Goal: Information Seeking & Learning: Learn about a topic

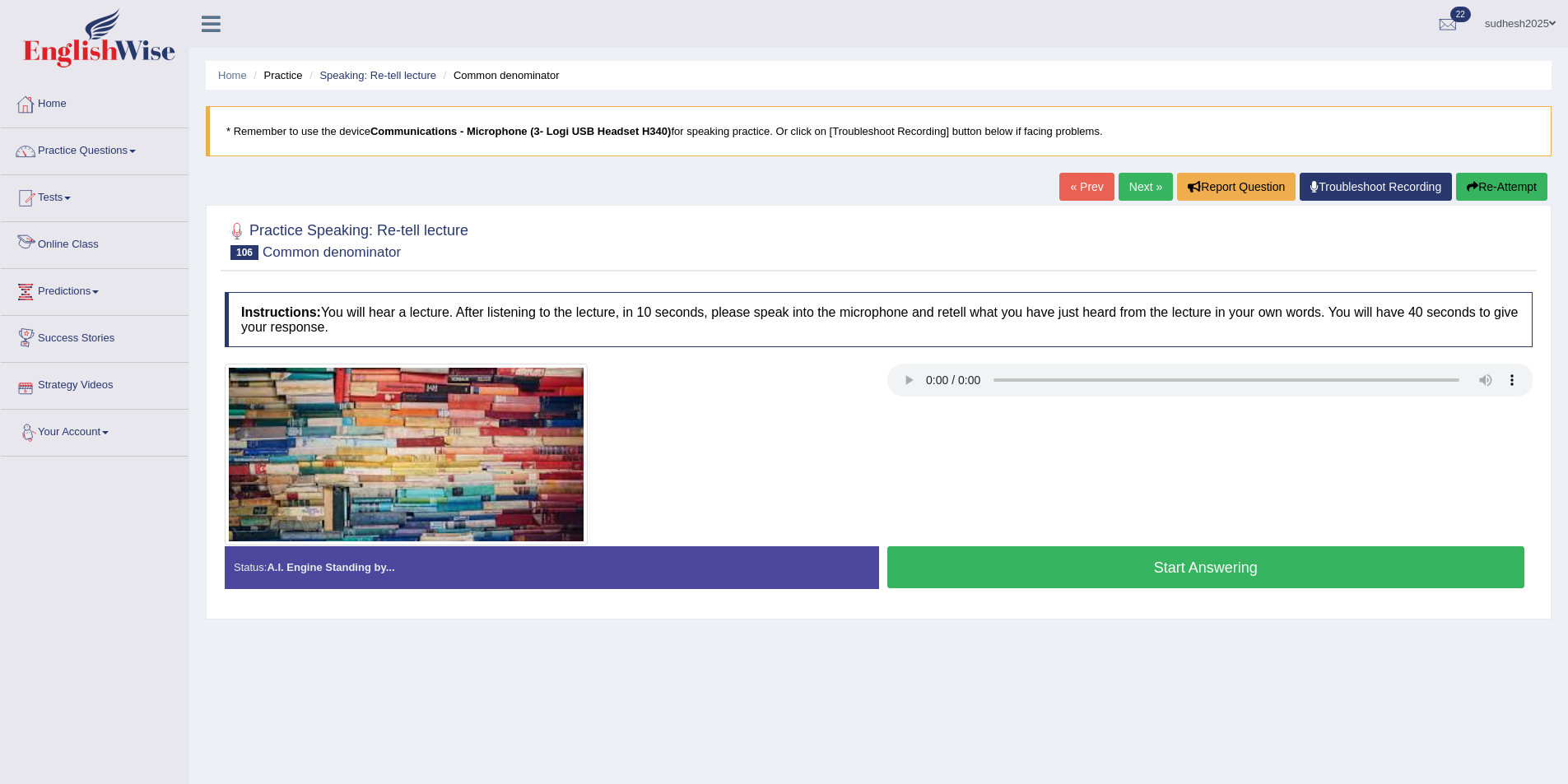
click at [49, 242] on link "Online Class" at bounding box center [94, 243] width 187 height 41
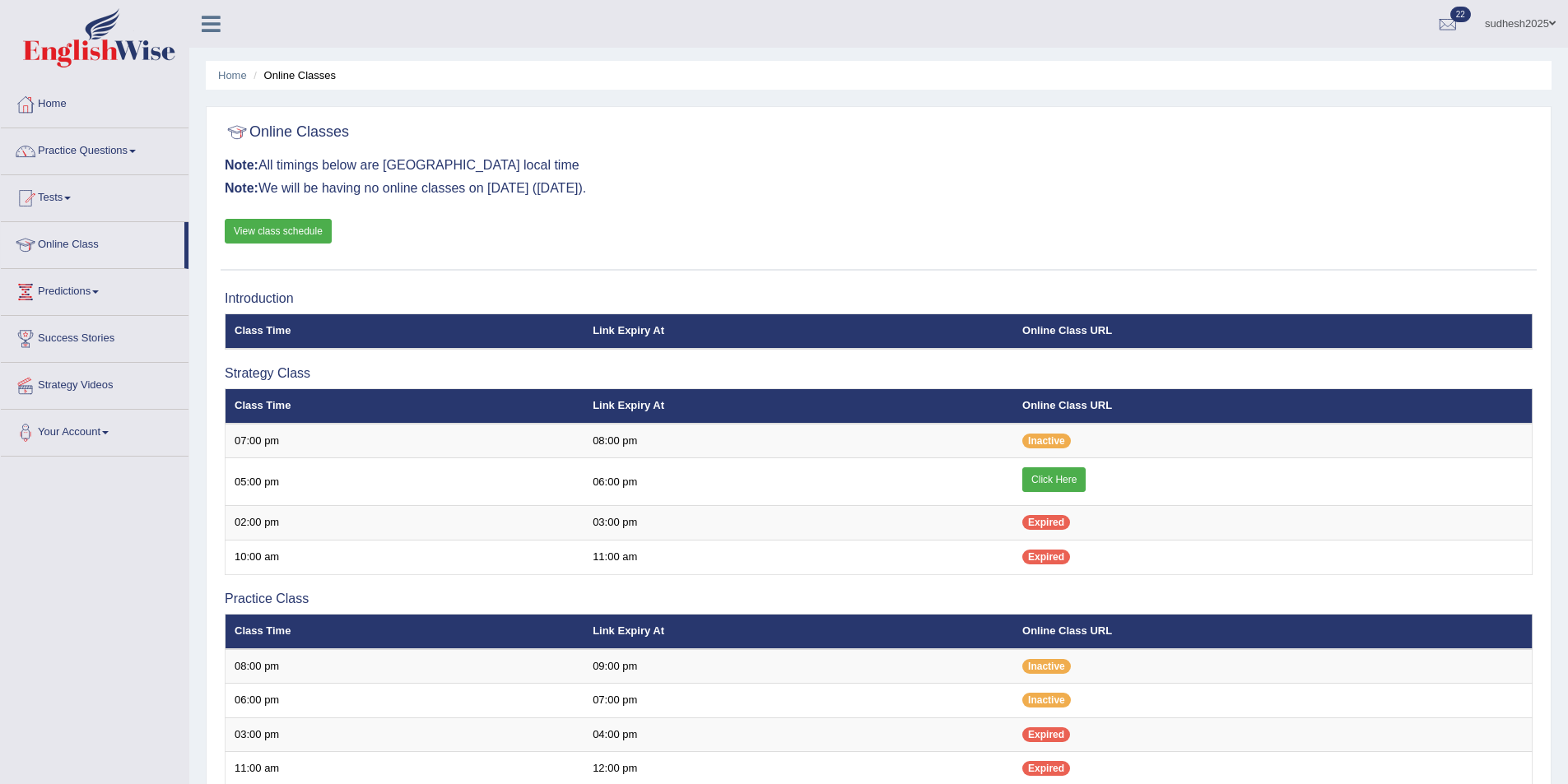
click at [306, 226] on link "View class schedule" at bounding box center [279, 231] width 107 height 25
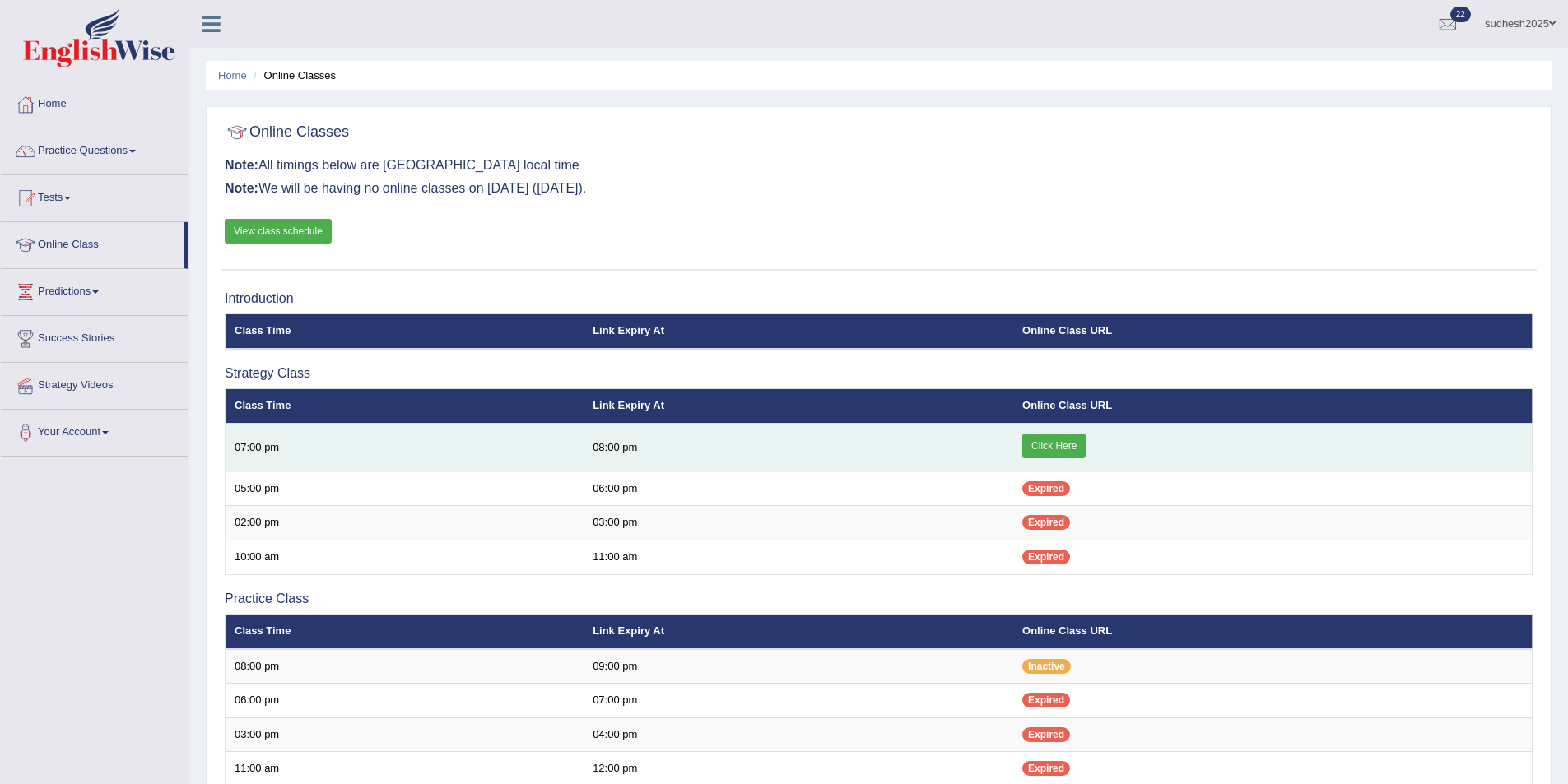
click at [1061, 449] on link "Click Here" at bounding box center [1054, 446] width 63 height 25
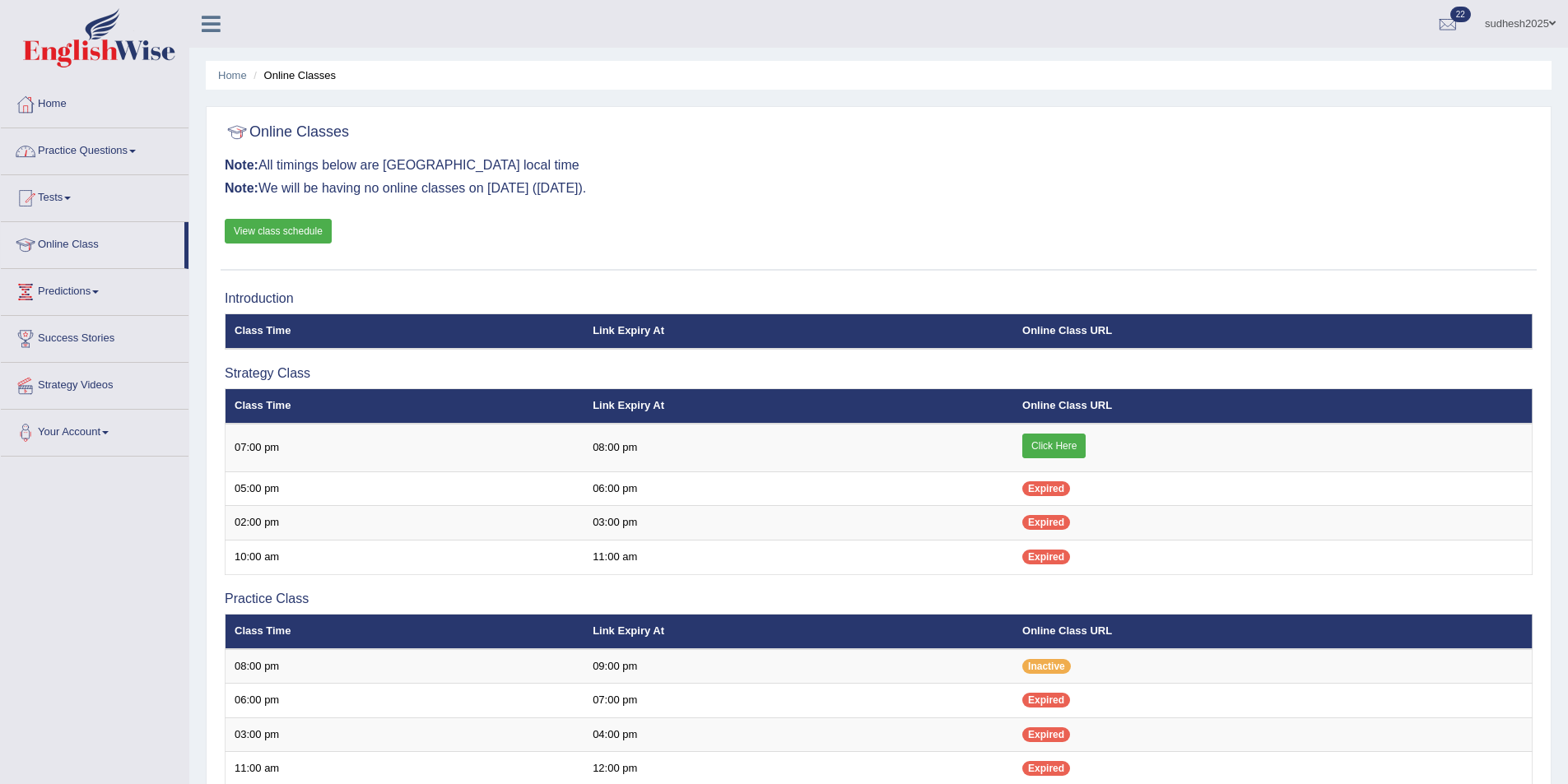
click at [63, 148] on link "Practice Questions" at bounding box center [94, 149] width 187 height 41
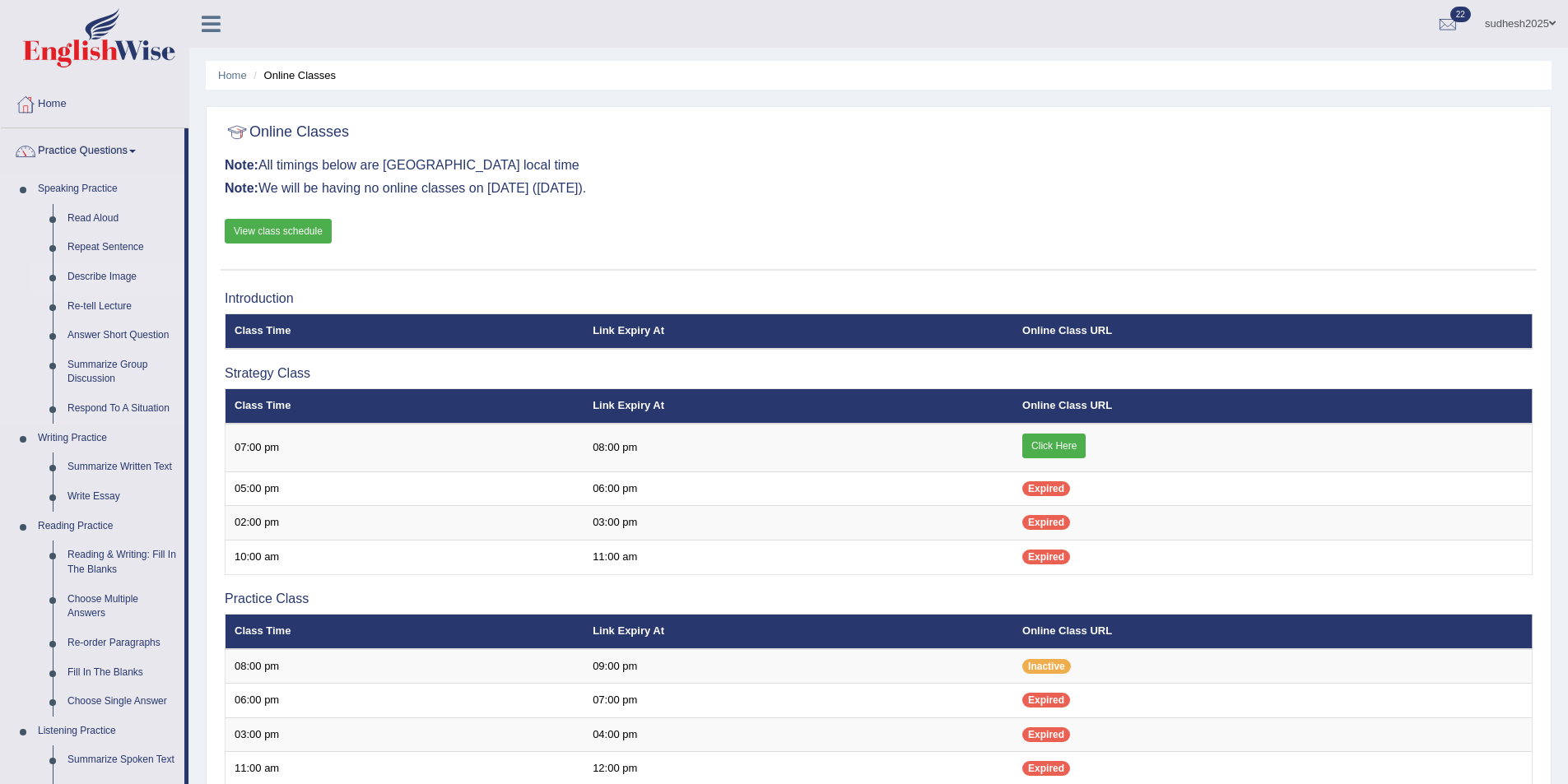
click at [117, 273] on link "Describe Image" at bounding box center [121, 278] width 124 height 30
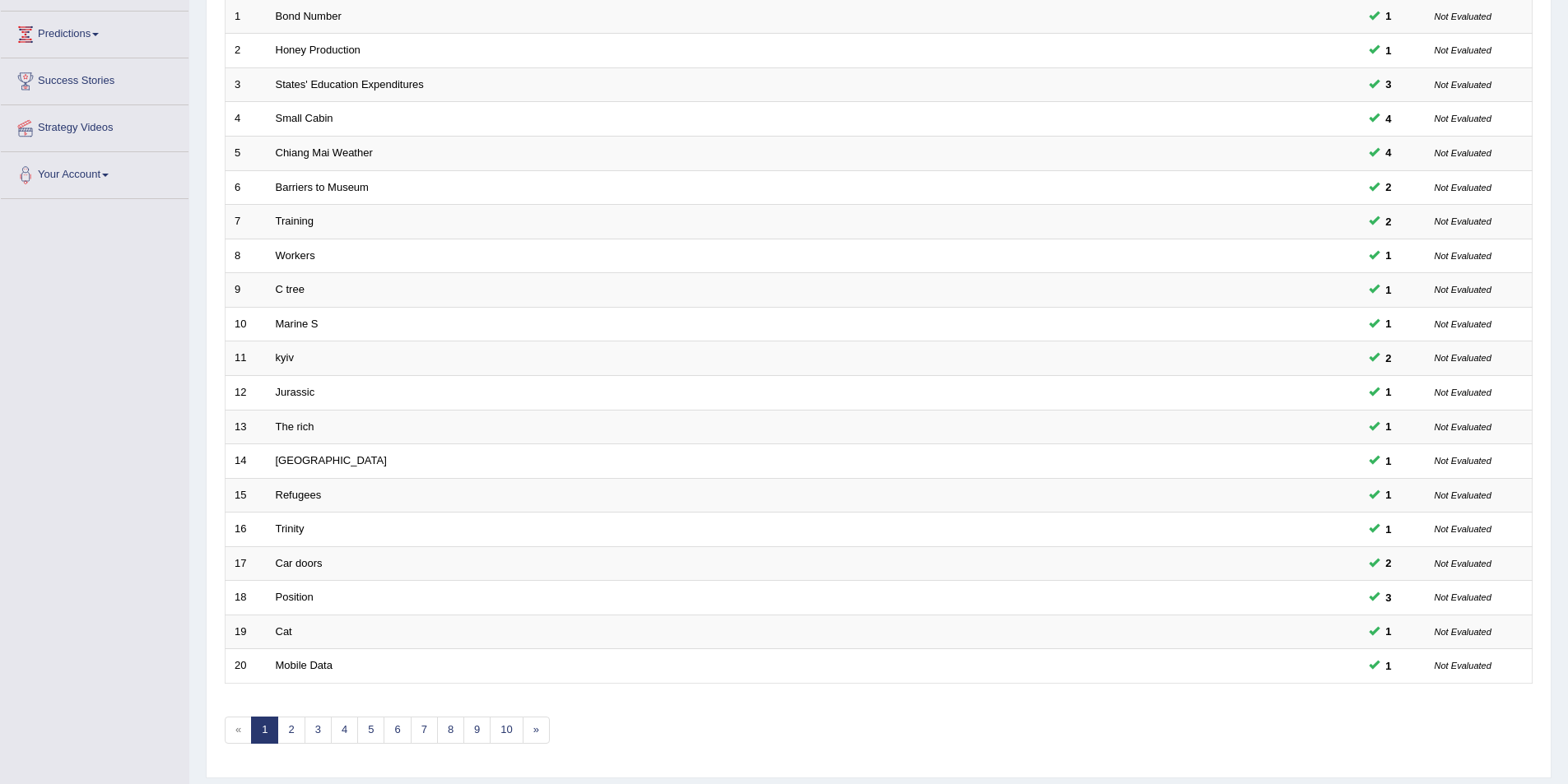
scroll to position [305, 0]
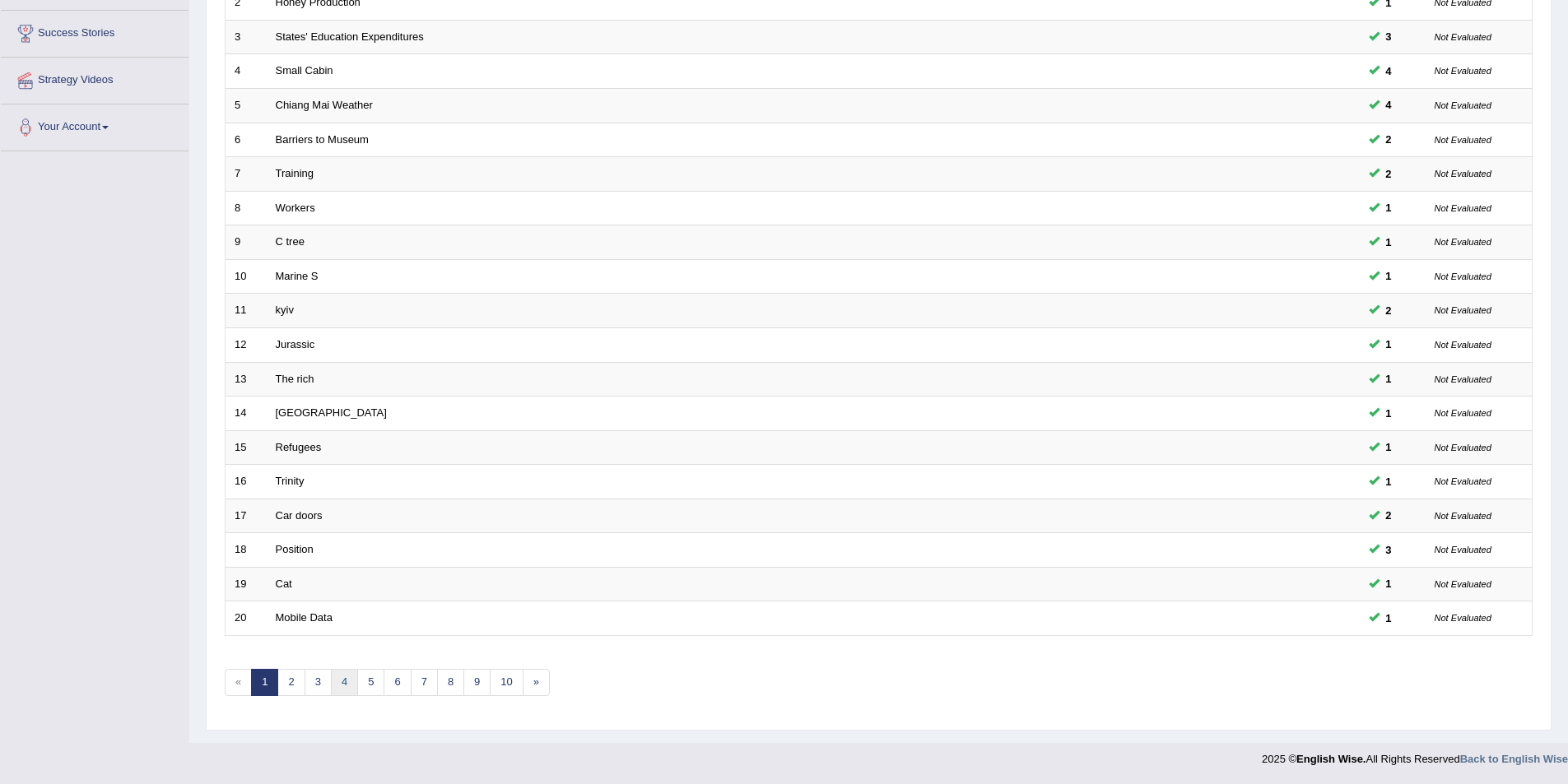
click at [346, 684] on link "4" at bounding box center [344, 682] width 27 height 27
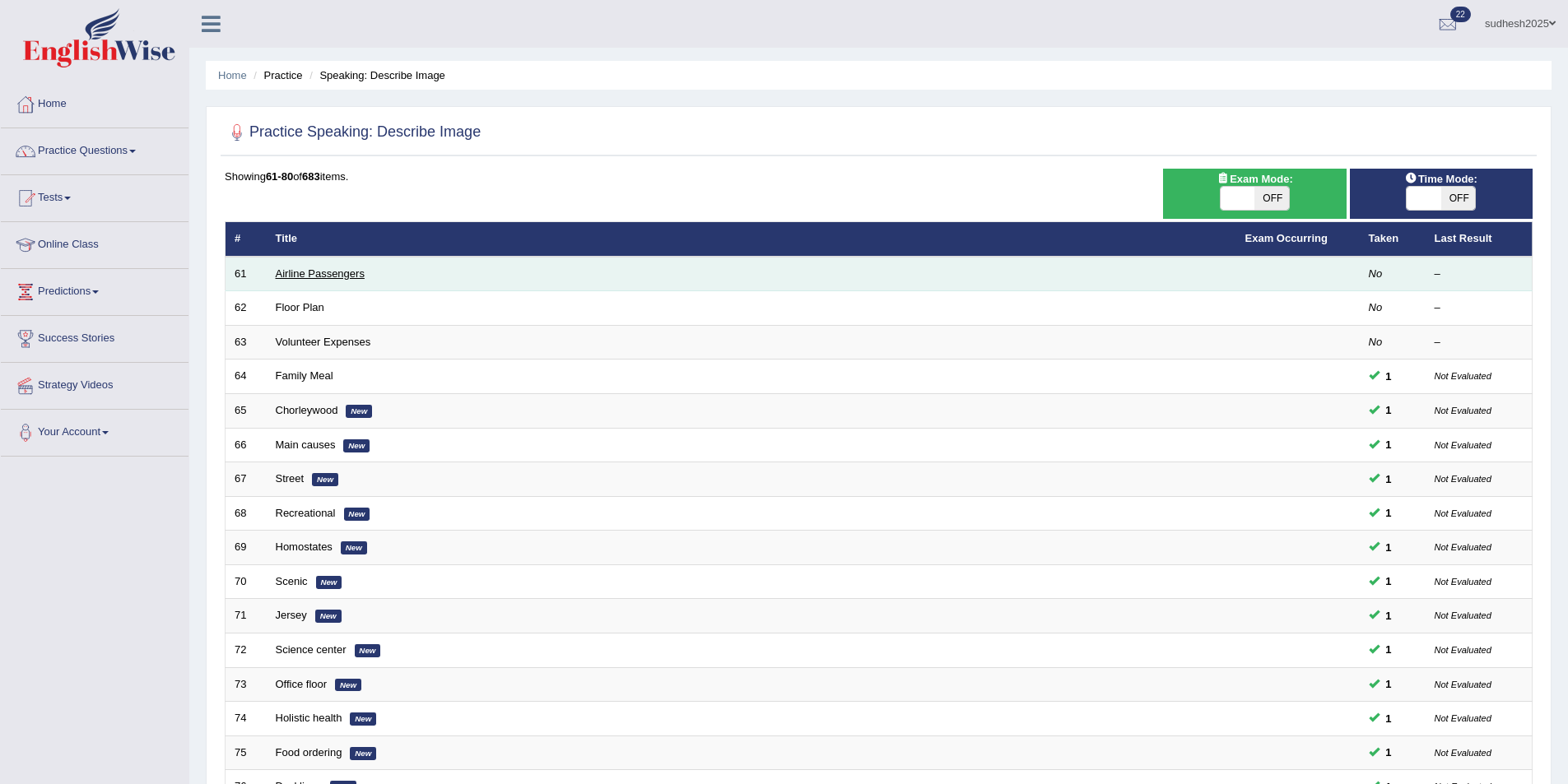
click at [320, 272] on link "Airline Passengers" at bounding box center [320, 273] width 89 height 12
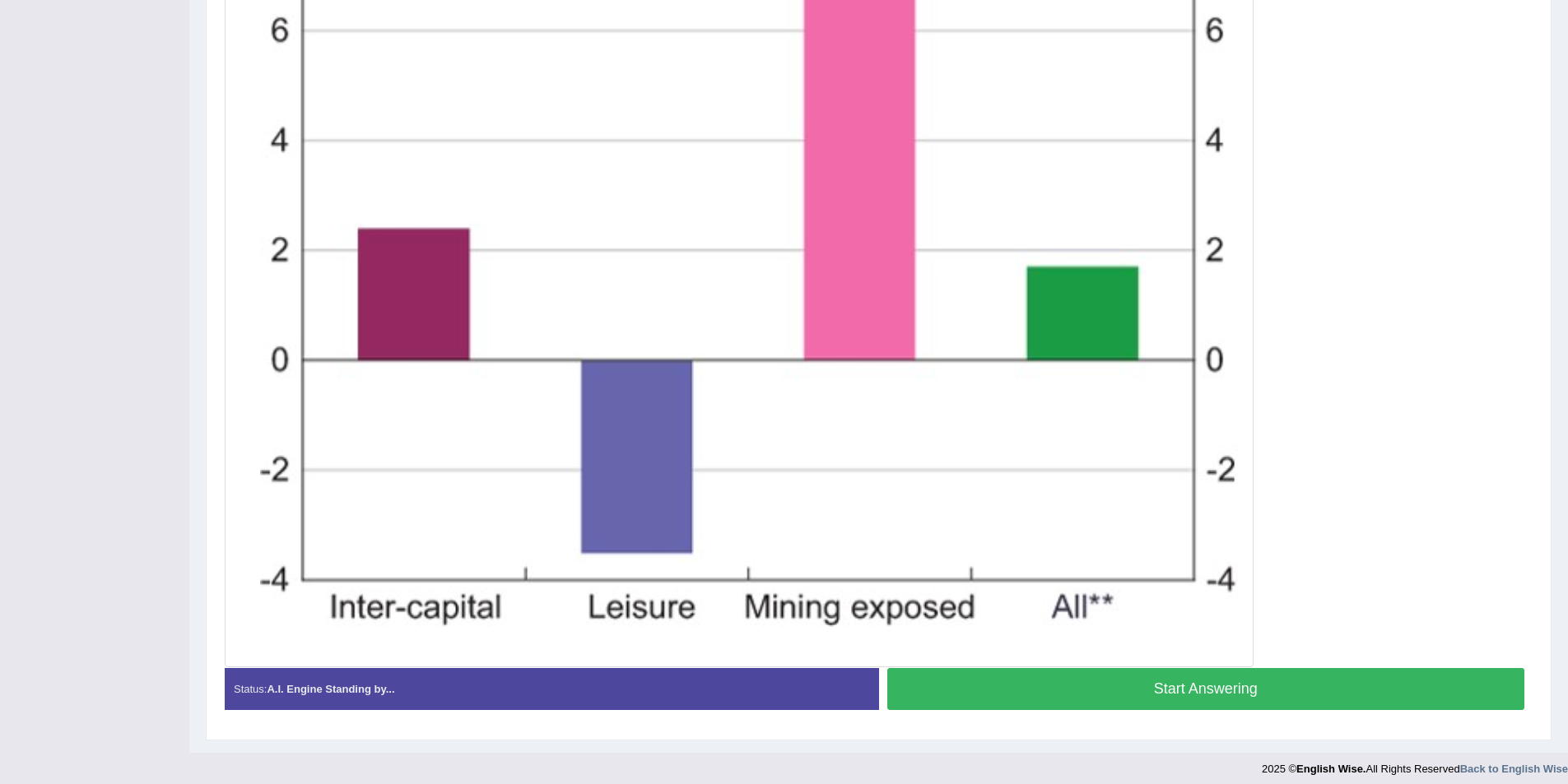
scroll to position [551, 0]
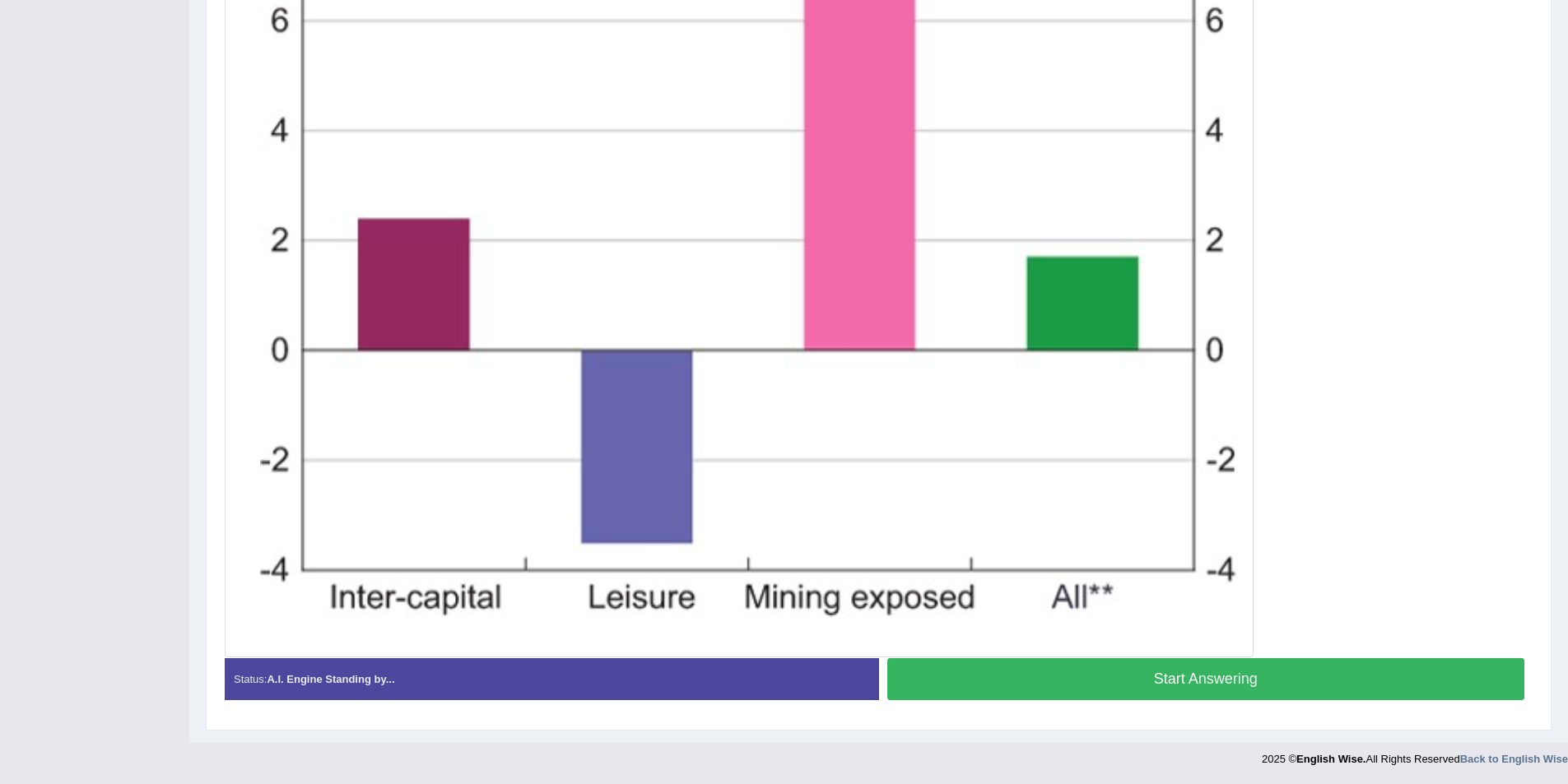
click at [1154, 679] on button "Start Answering" at bounding box center [1206, 679] width 638 height 42
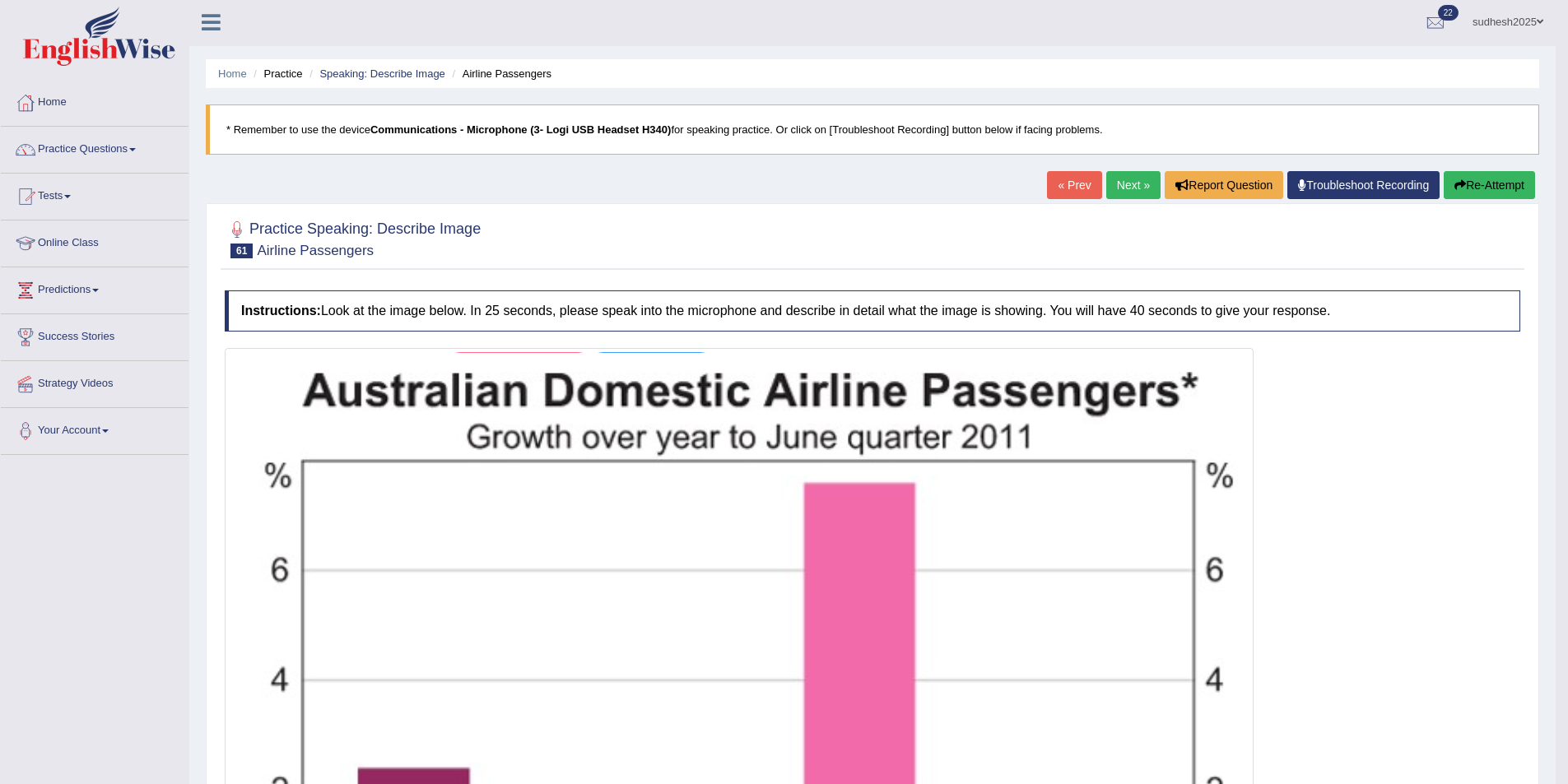
scroll to position [0, 0]
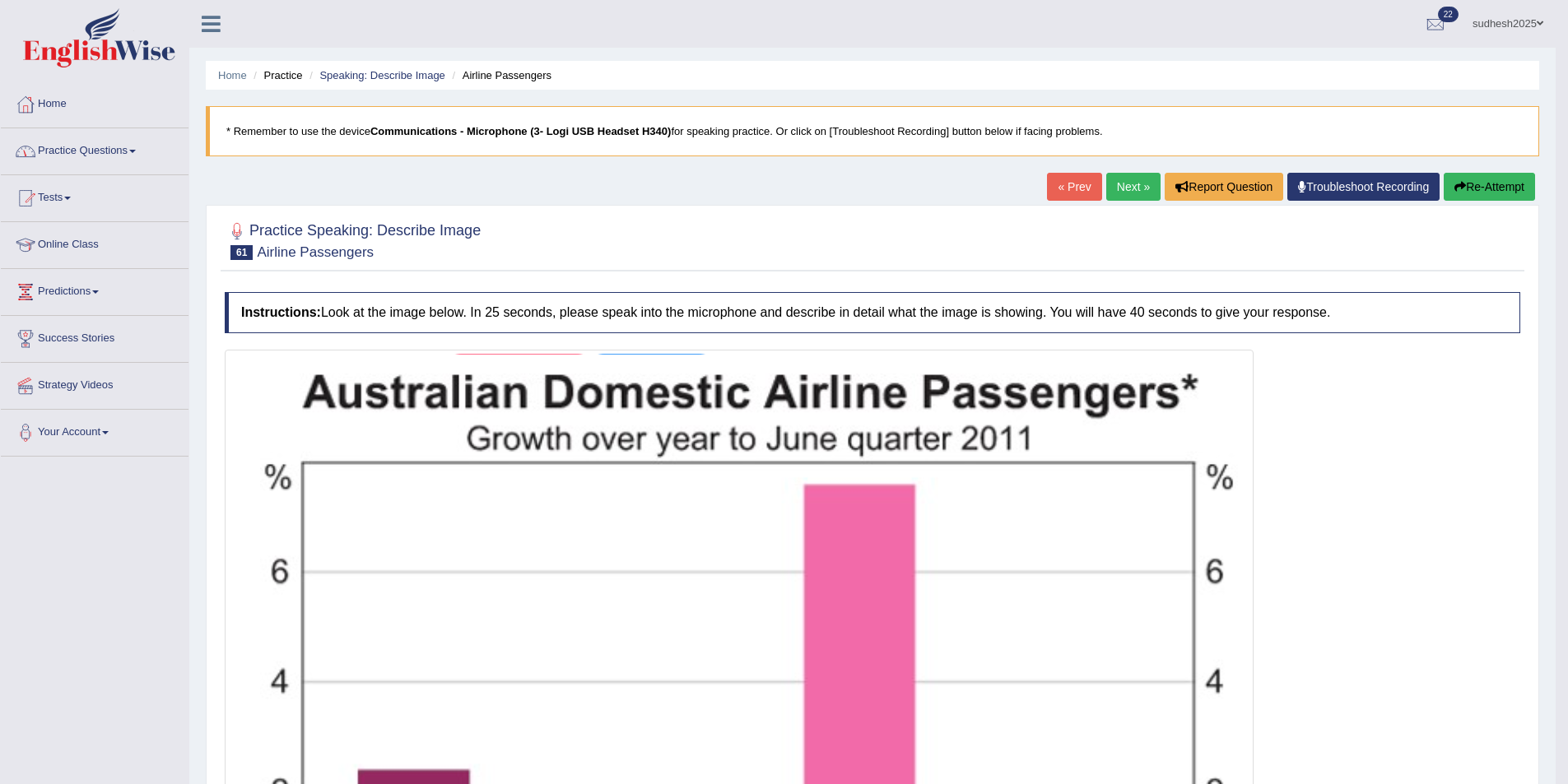
click at [131, 149] on link "Practice Questions" at bounding box center [94, 149] width 187 height 41
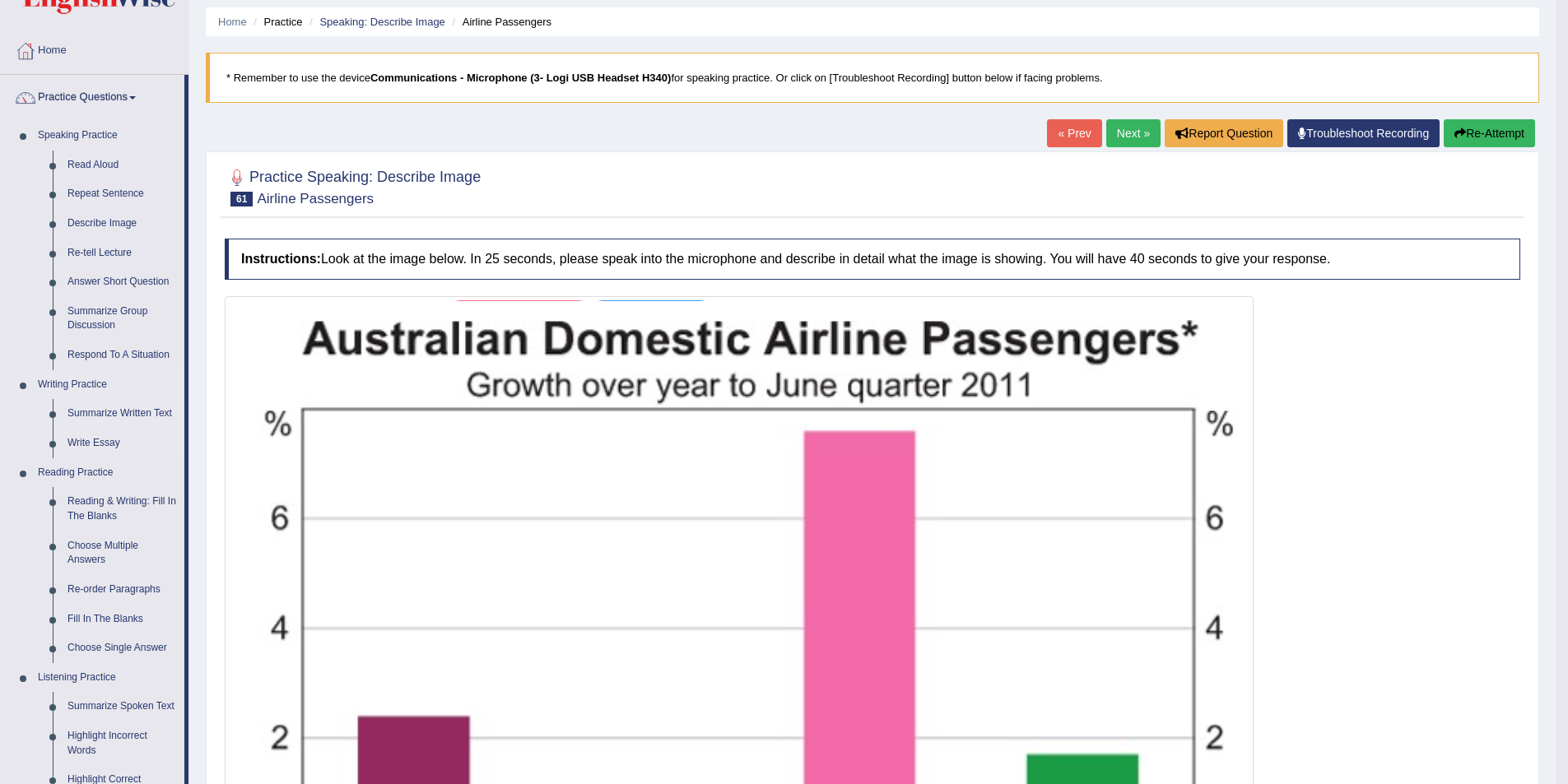
scroll to position [83, 0]
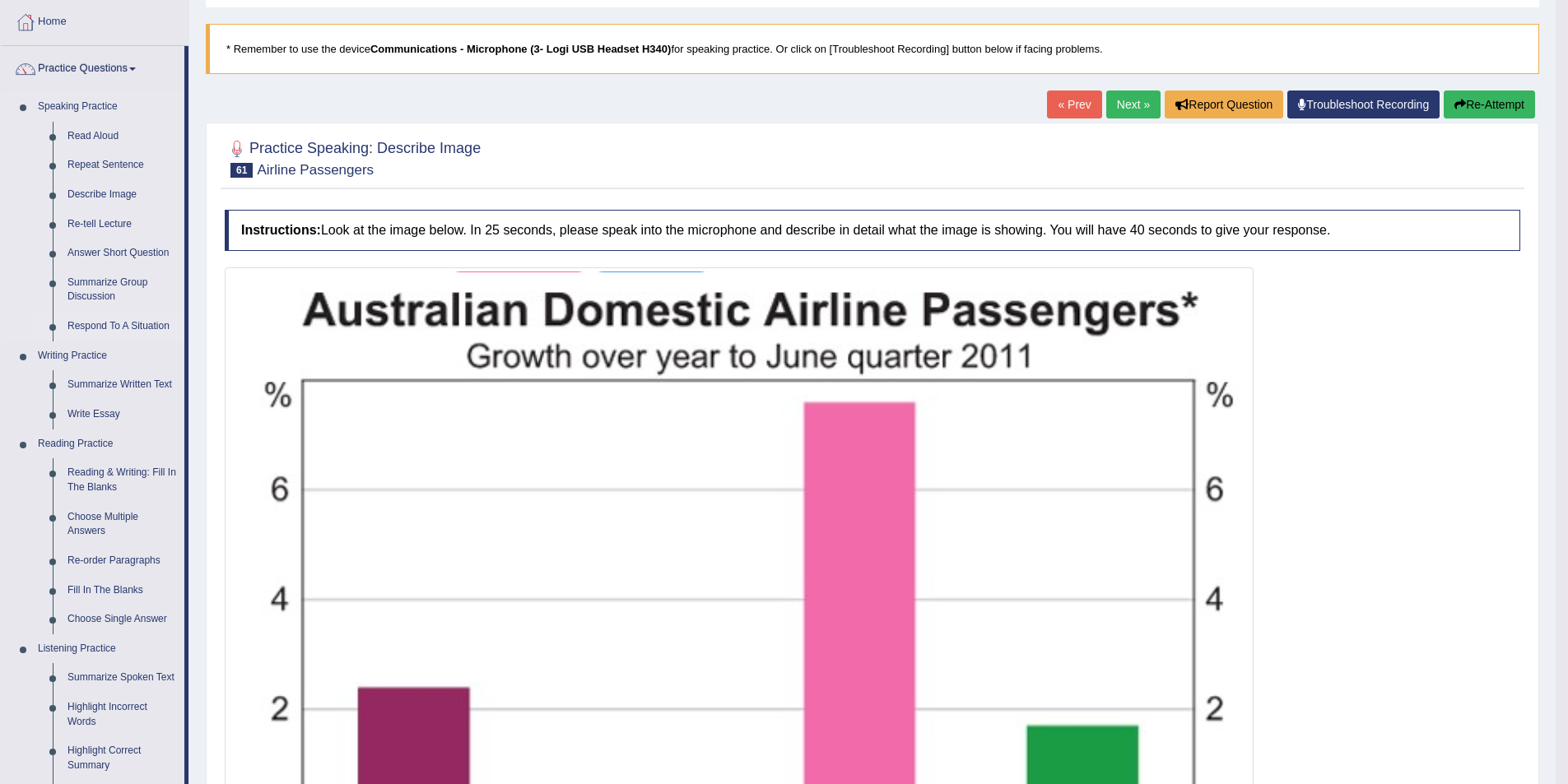
click at [126, 328] on link "Respond To A Situation" at bounding box center [121, 327] width 124 height 30
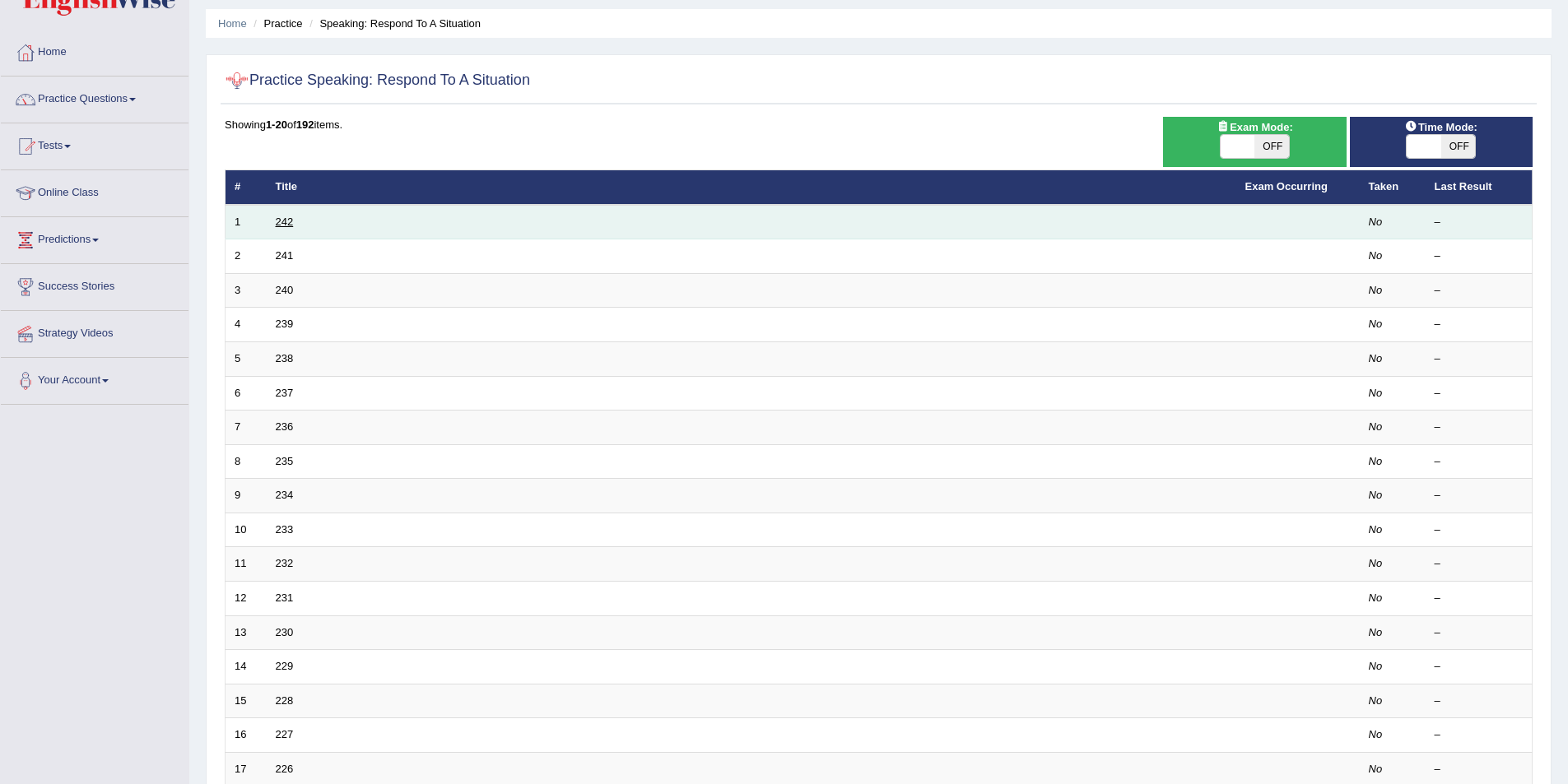
click at [293, 221] on link "242" at bounding box center [285, 221] width 18 height 12
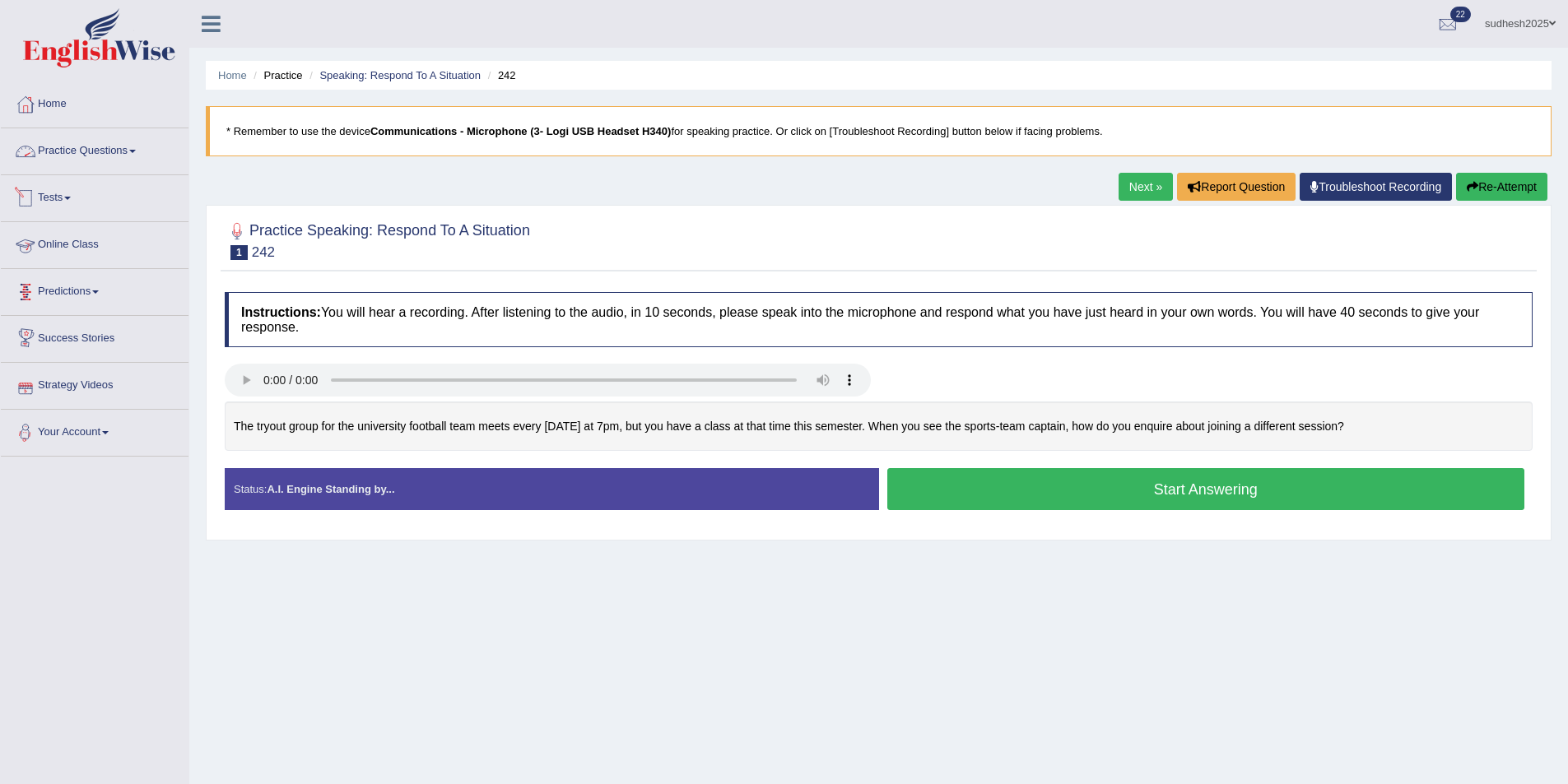
click at [55, 142] on link "Practice Questions" at bounding box center [94, 149] width 187 height 41
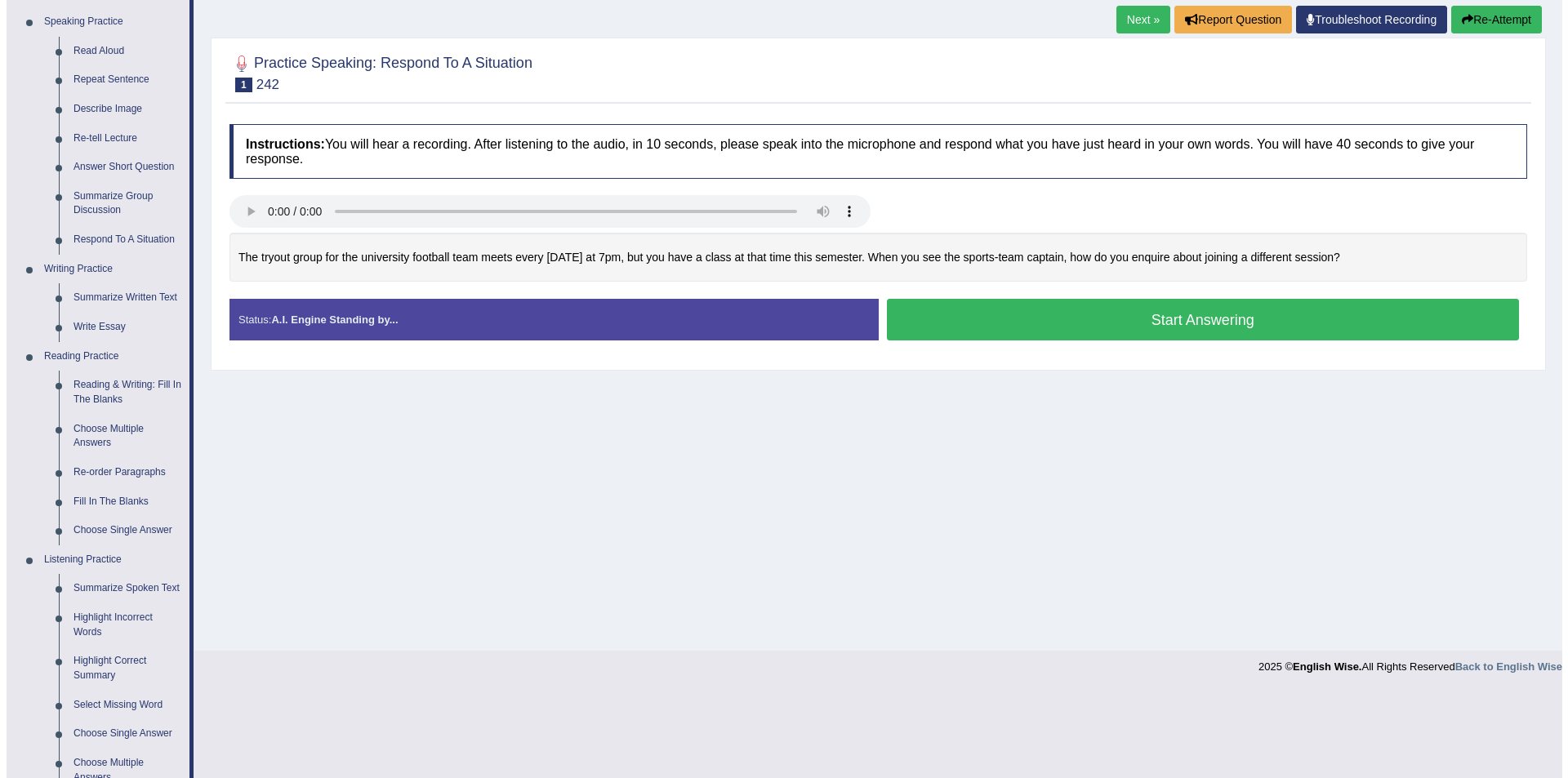
scroll to position [245, 0]
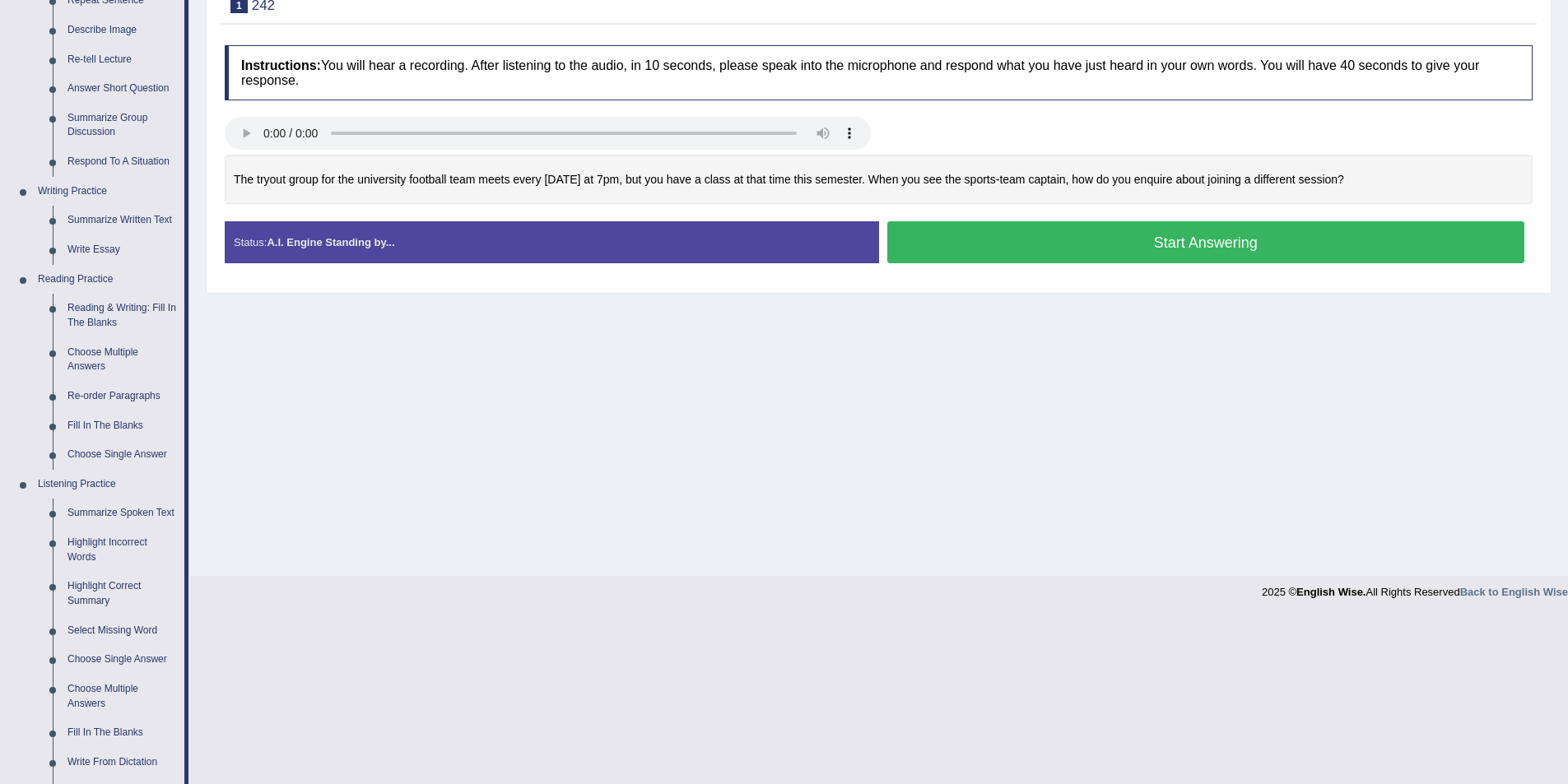
click at [1200, 247] on button "Start Answering" at bounding box center [1206, 243] width 638 height 42
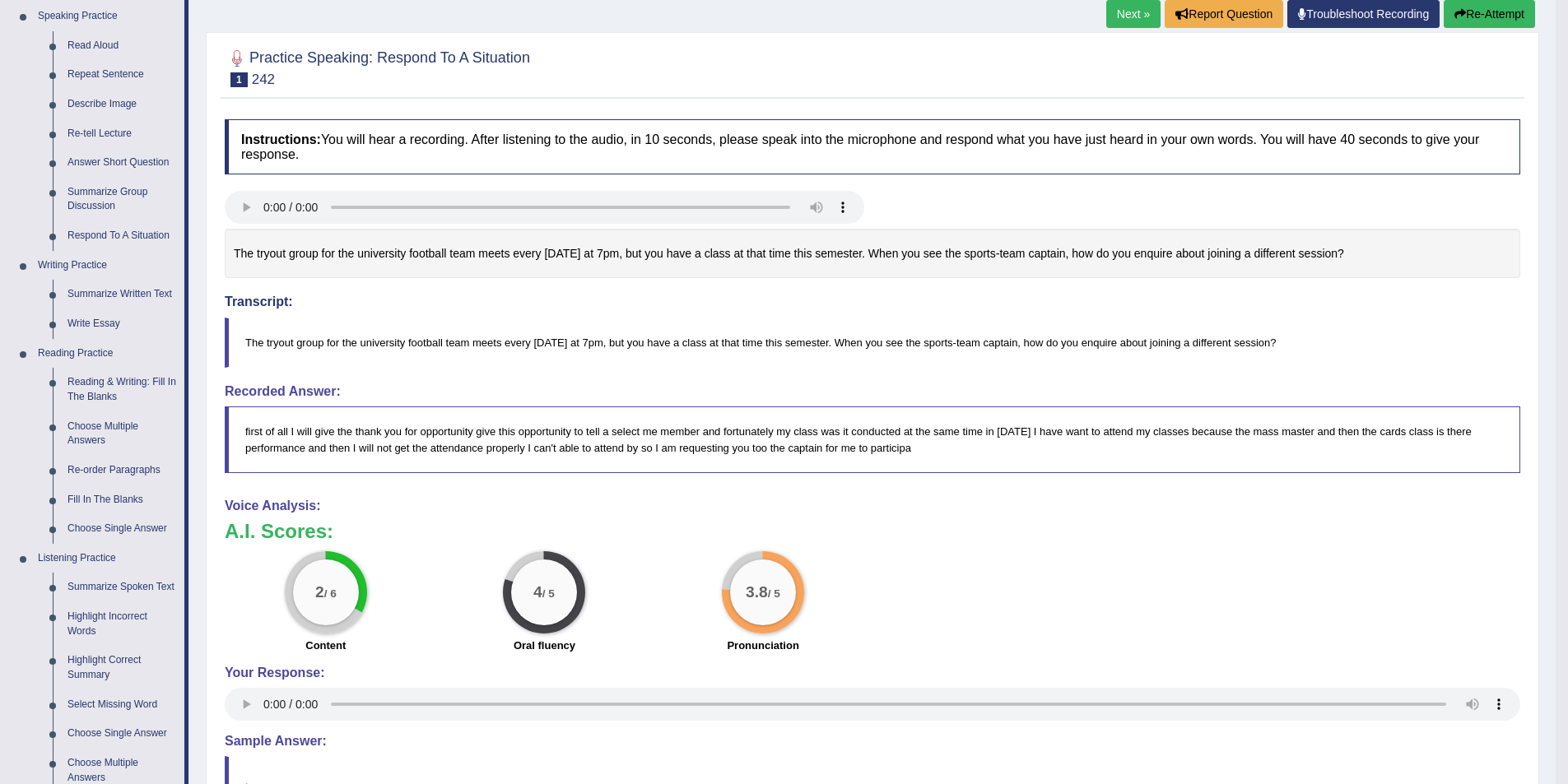
scroll to position [164, 0]
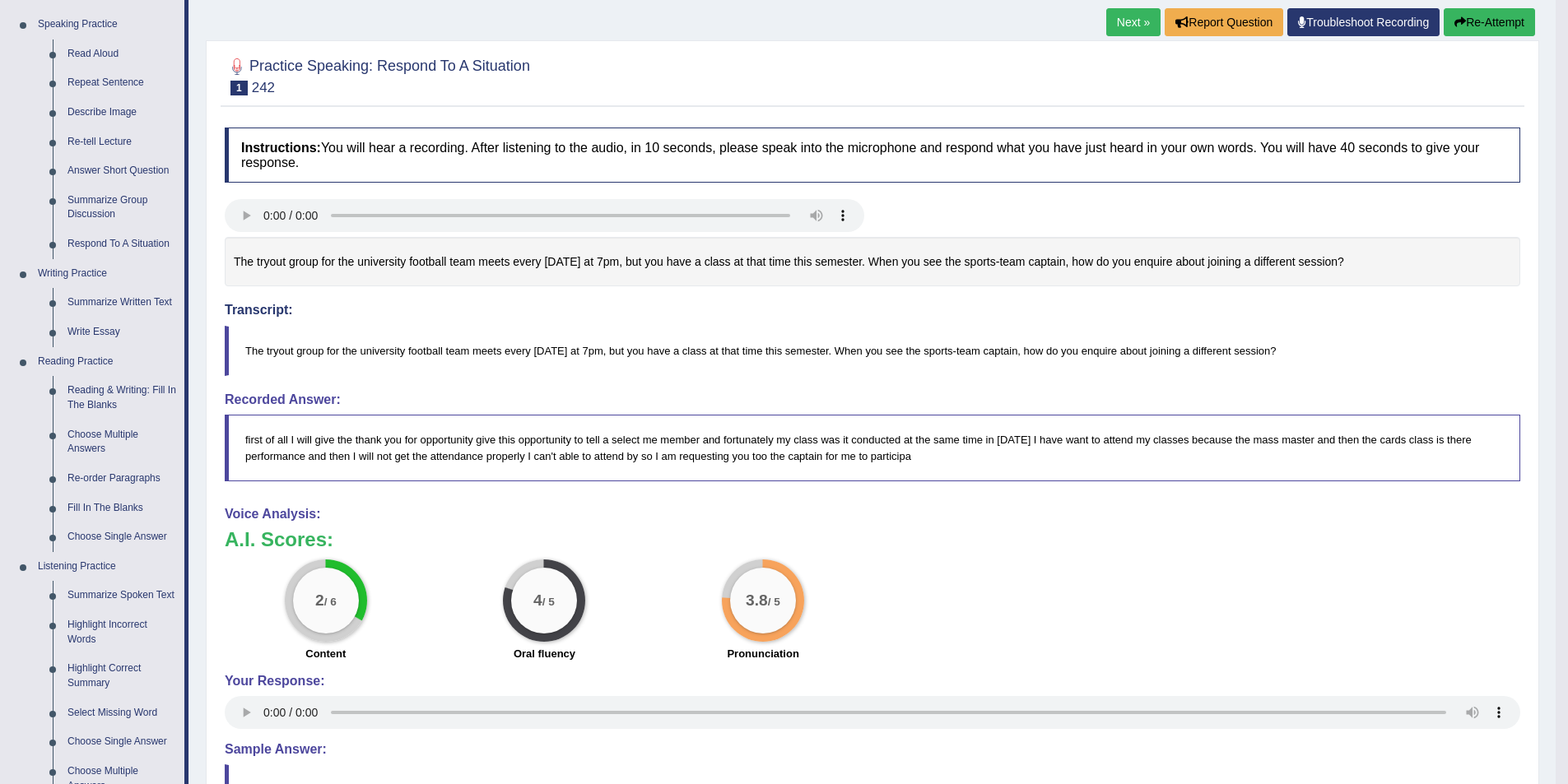
click at [1513, 18] on button "Re-Attempt" at bounding box center [1490, 22] width 91 height 28
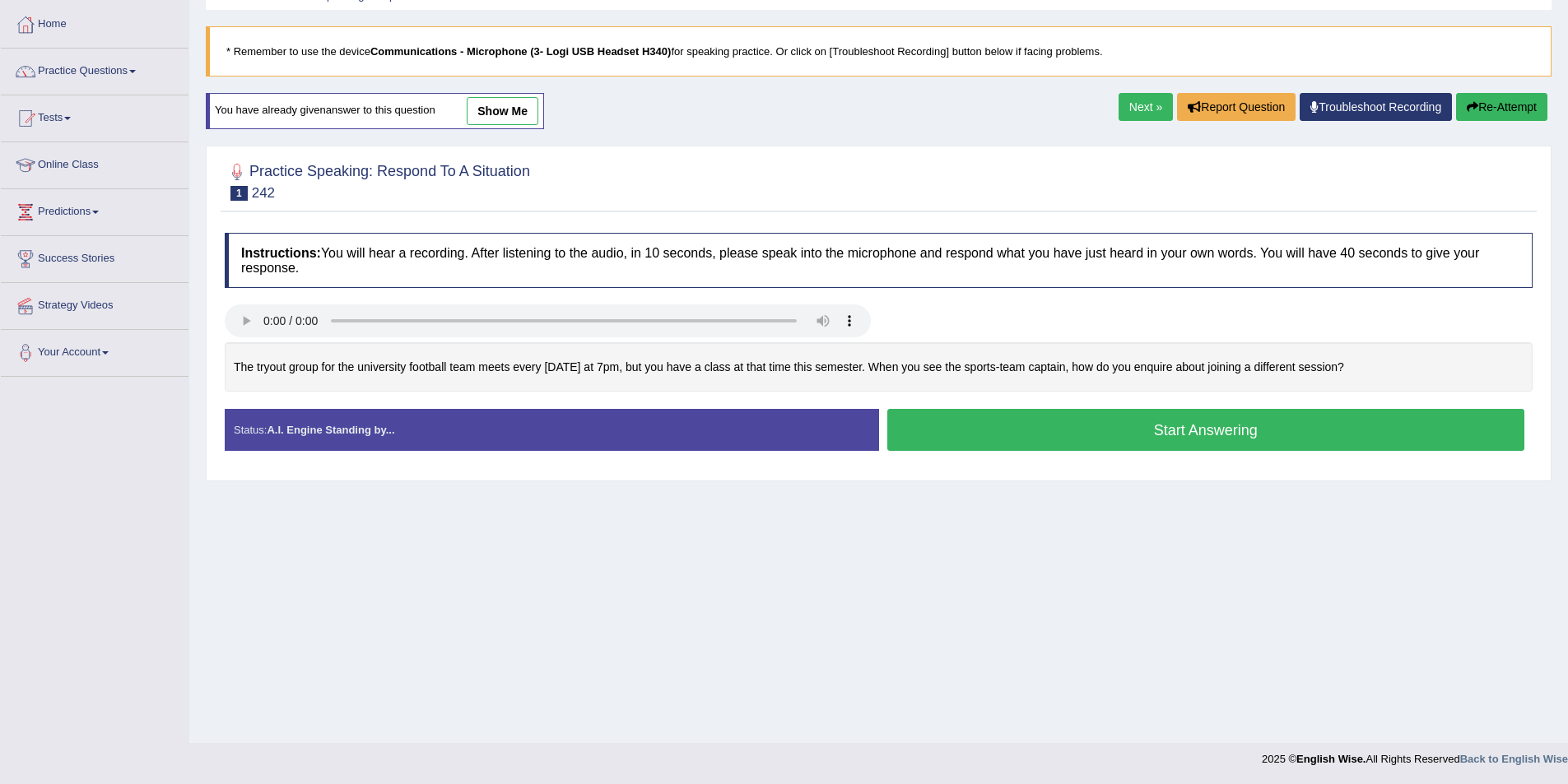
click at [1185, 424] on button "Start Answering" at bounding box center [1206, 430] width 638 height 42
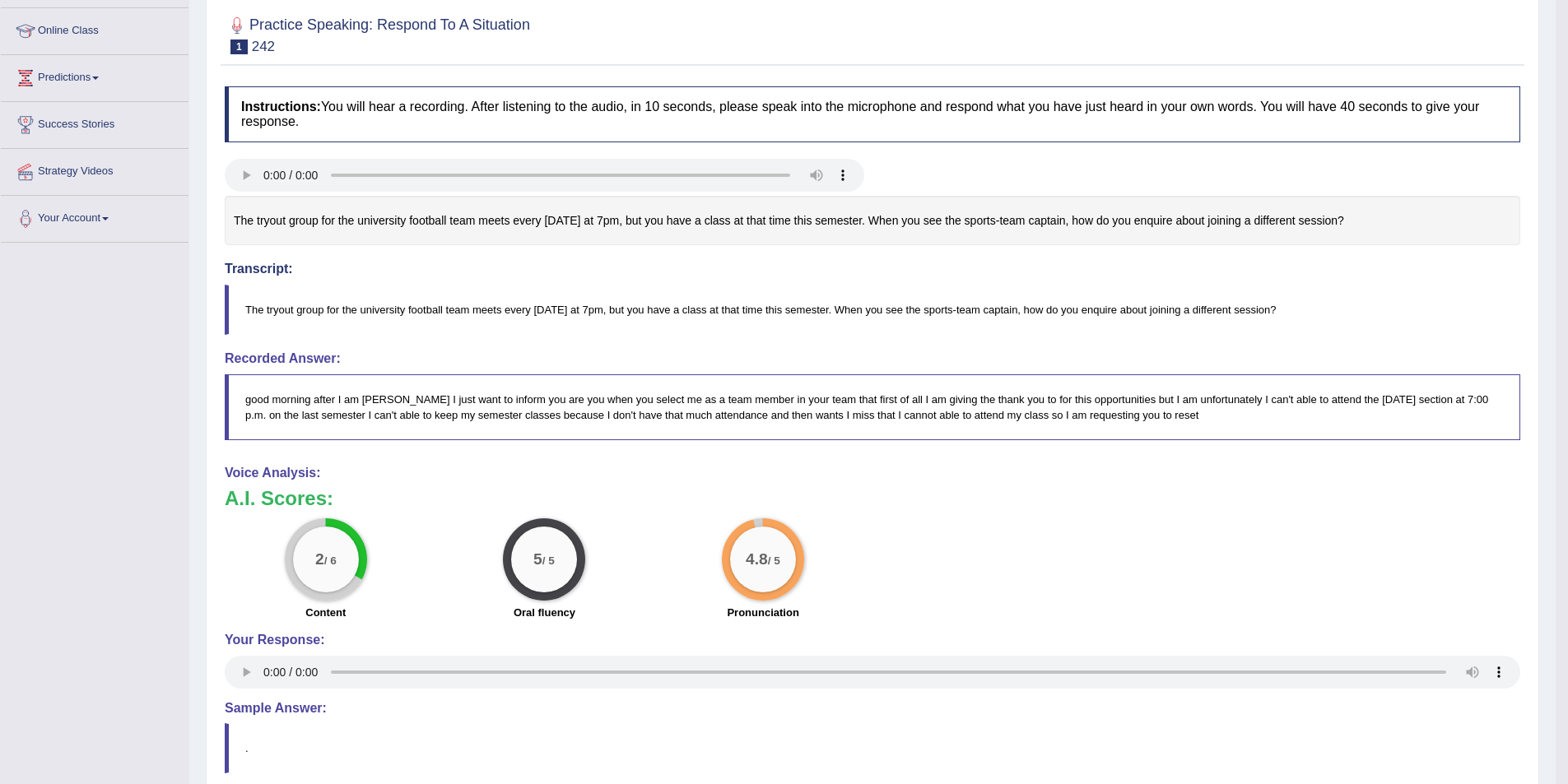
scroll to position [115, 0]
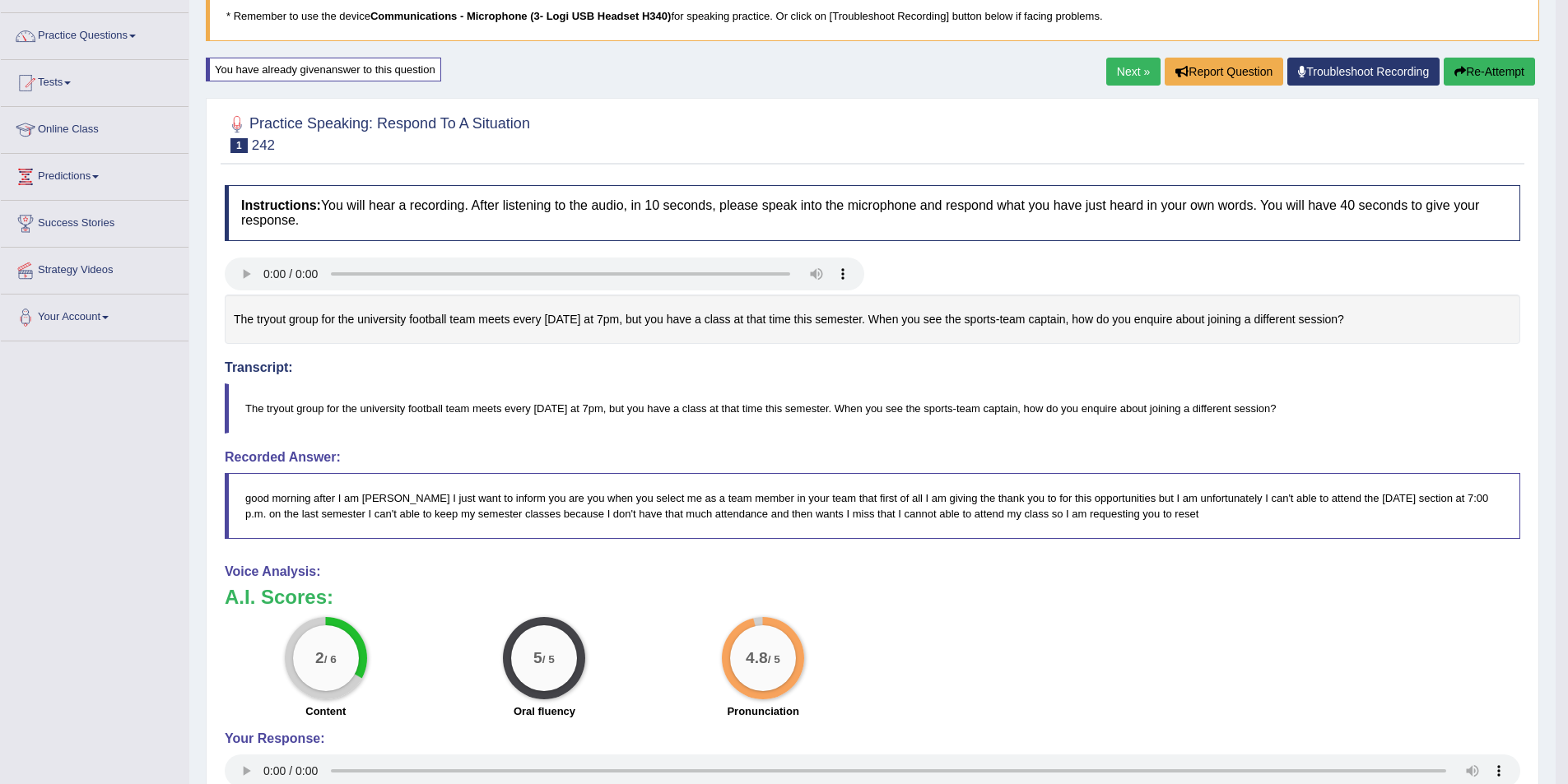
click at [1124, 68] on link "Next »" at bounding box center [1134, 72] width 55 height 28
